Goal: Check status

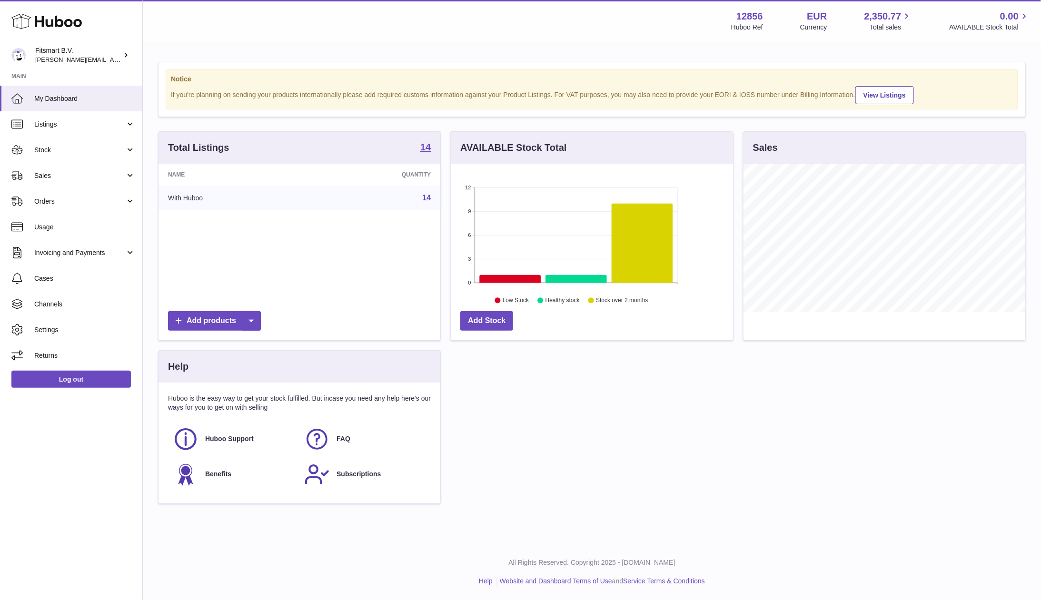
scroll to position [148, 281]
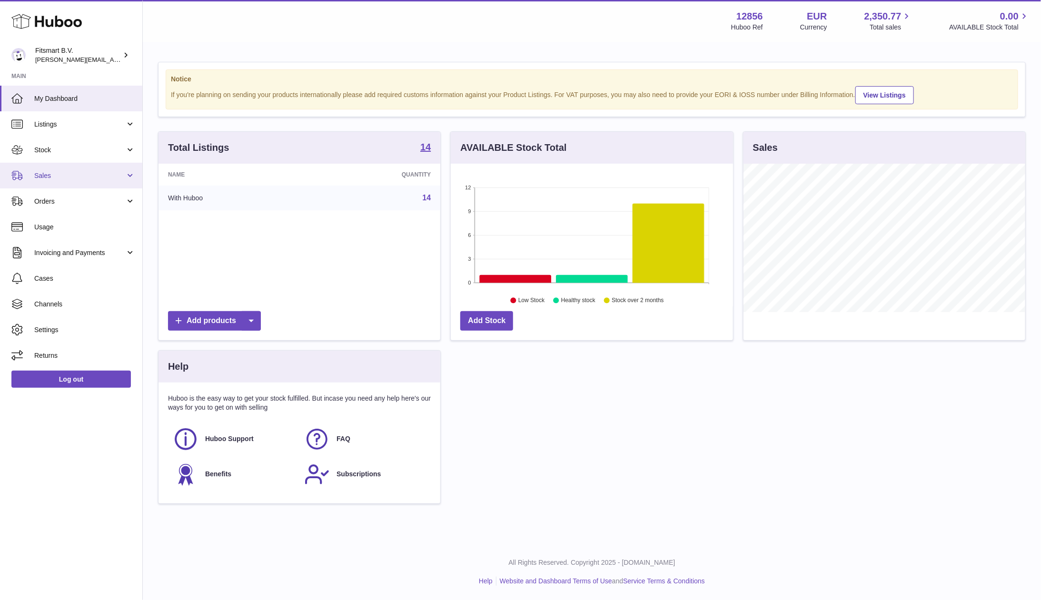
click at [53, 175] on span "Sales" at bounding box center [79, 175] width 91 height 9
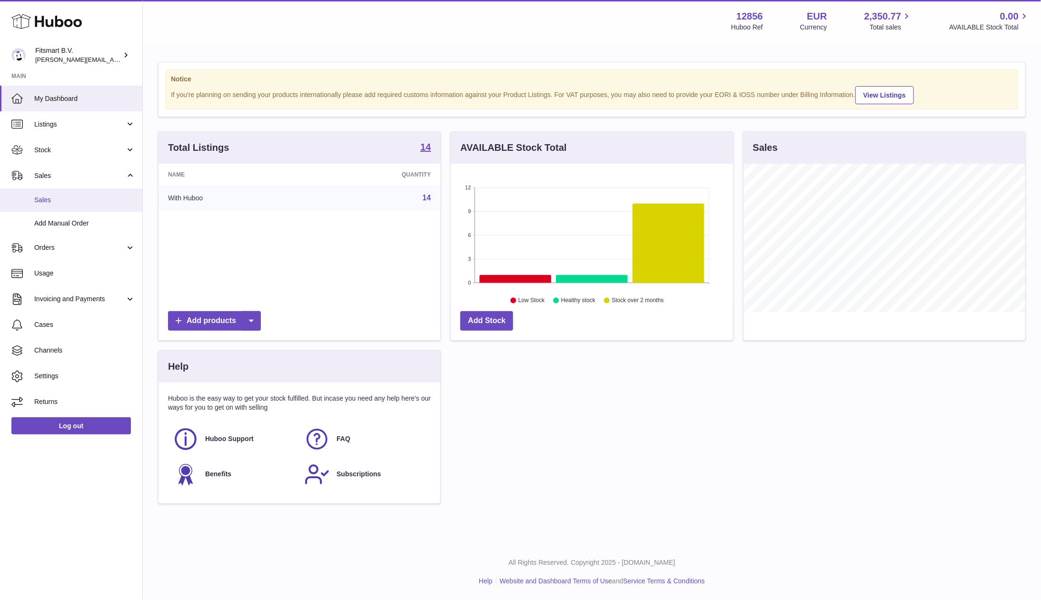
click at [61, 190] on link "Sales" at bounding box center [71, 199] width 142 height 23
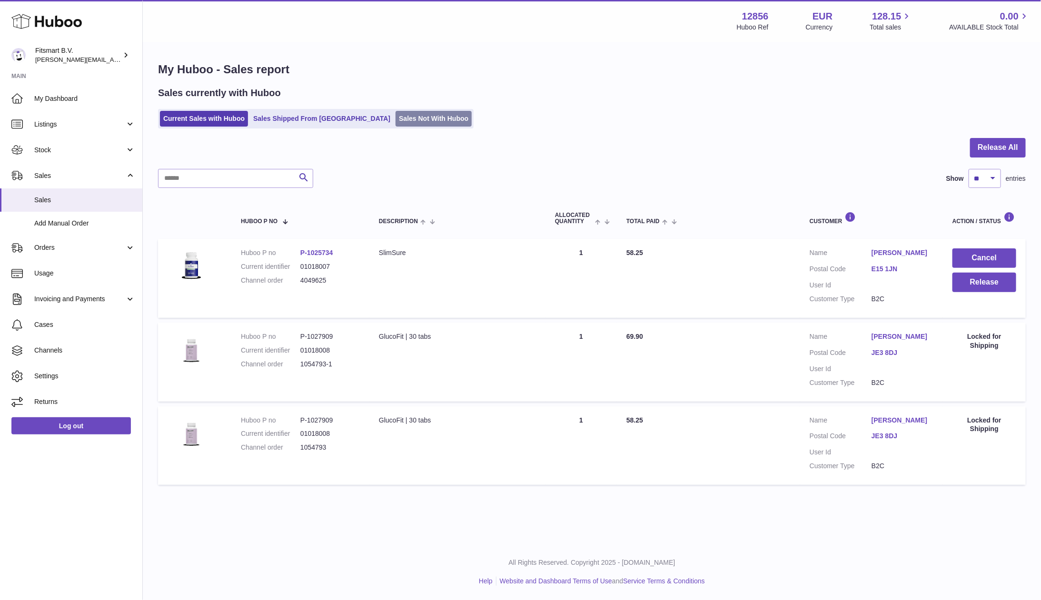
click at [396, 126] on link "Sales Not With Huboo" at bounding box center [434, 119] width 76 height 16
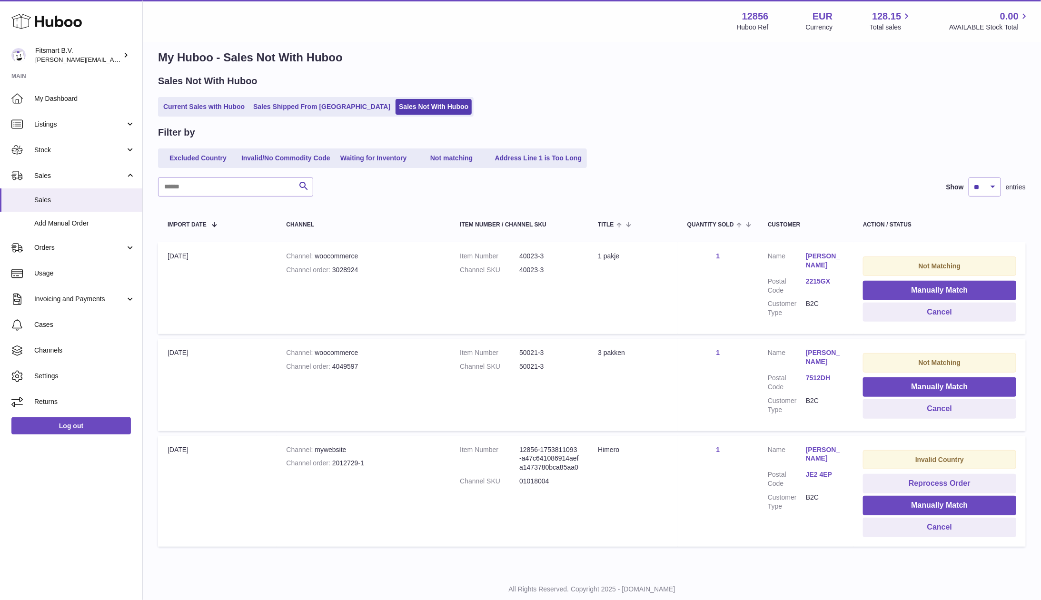
scroll to position [18, 0]
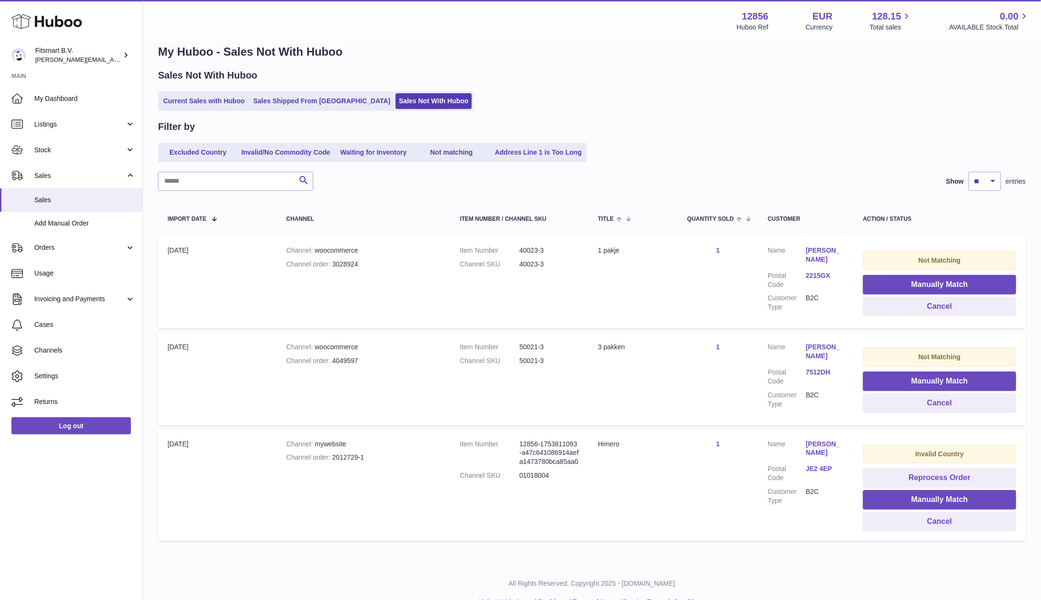
click at [277, 91] on ul "Current Sales with Huboo Sales Shipped From Huboo Sales Not With Huboo" at bounding box center [316, 101] width 316 height 20
click at [282, 99] on link "Sales Shipped From [GEOGRAPHIC_DATA]" at bounding box center [322, 101] width 144 height 16
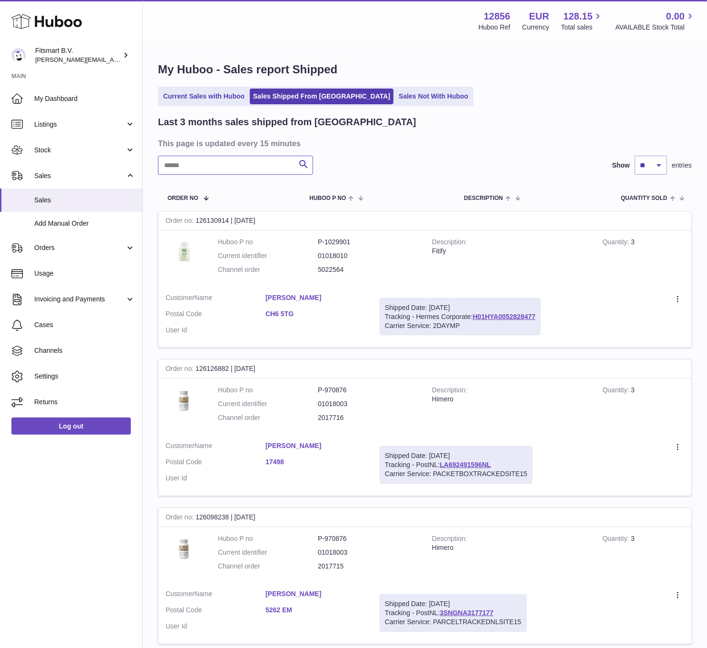
click at [198, 169] on input "text" at bounding box center [235, 165] width 155 height 19
paste input "*******"
type input "*******"
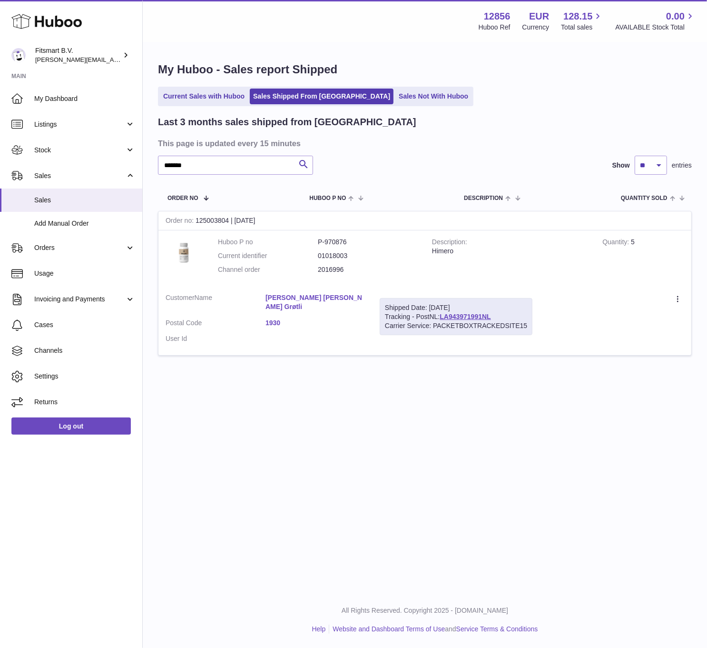
click at [471, 321] on div "Carrier Service: PACKETBOXTRACKEDSITE15" at bounding box center [456, 325] width 142 height 9
click at [471, 313] on link "LA943971991NL" at bounding box center [465, 317] width 51 height 8
